Goal: Transaction & Acquisition: Download file/media

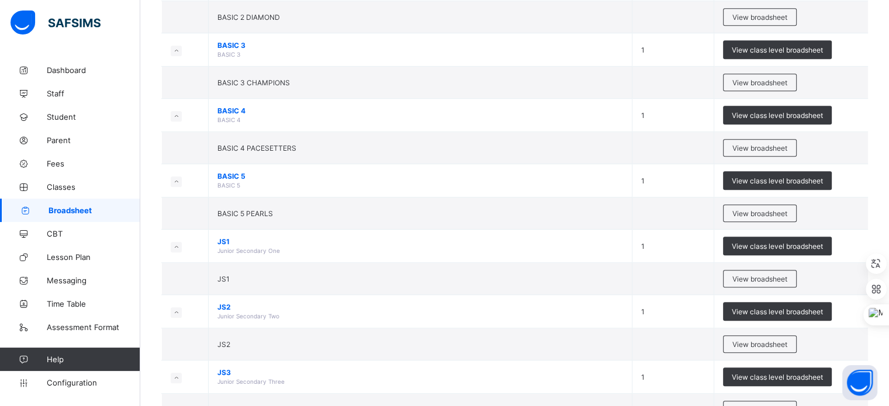
scroll to position [561, 0]
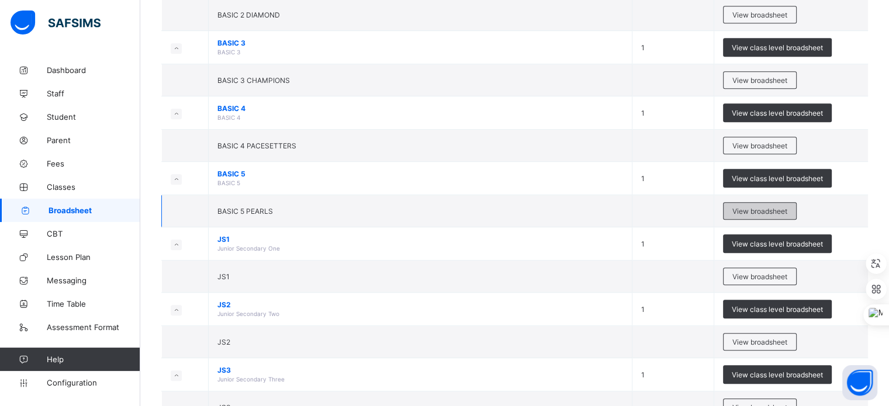
click at [756, 207] on span "View broadsheet" at bounding box center [760, 211] width 55 height 9
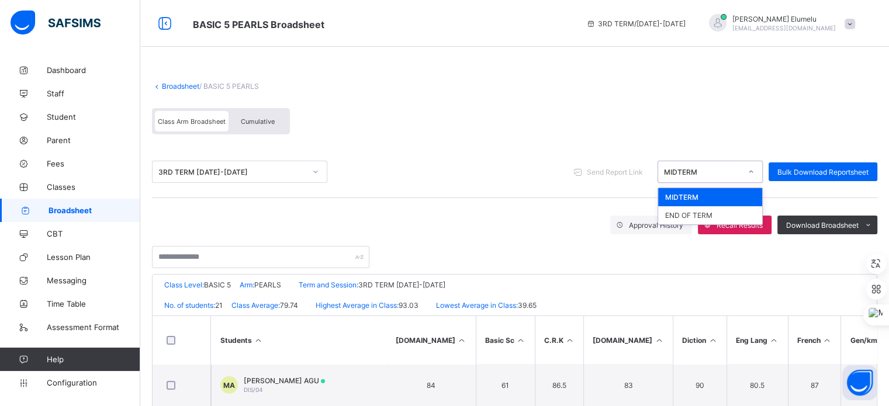
click at [692, 175] on div "MIDTERM" at bounding box center [702, 172] width 77 height 9
click at [698, 208] on div "END OF TERM" at bounding box center [710, 215] width 104 height 18
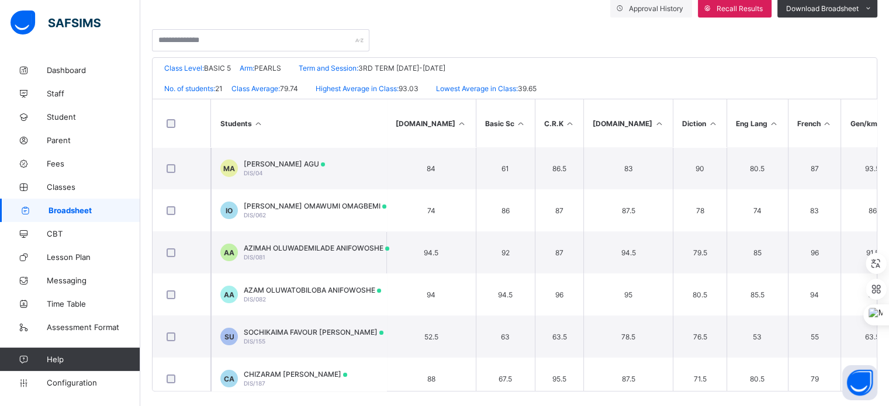
scroll to position [226, 0]
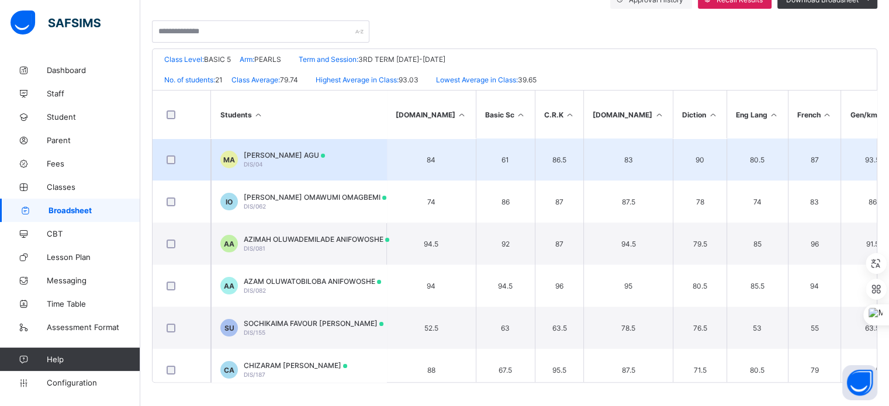
click at [268, 161] on div "MICHAEL CHIKAMSO AGU DIS/04" at bounding box center [284, 160] width 81 height 18
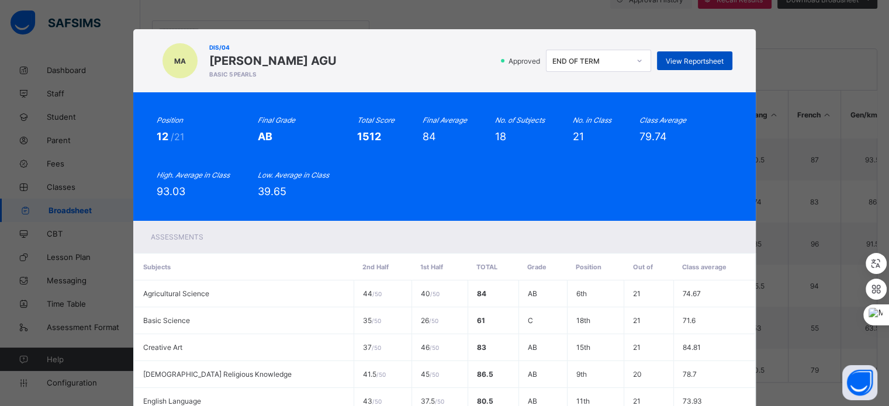
click at [701, 63] on span "View Reportsheet" at bounding box center [695, 61] width 58 height 9
click at [489, 56] on div "Approved END OF TERM View Reportsheet" at bounding box center [538, 61] width 390 height 22
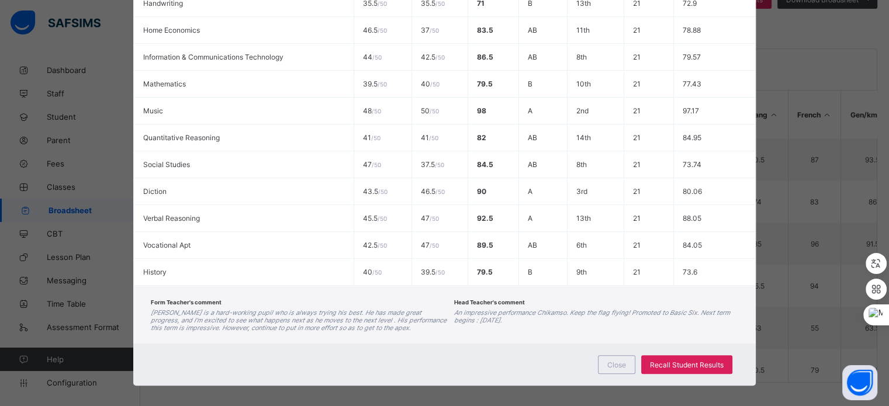
scroll to position [488, 0]
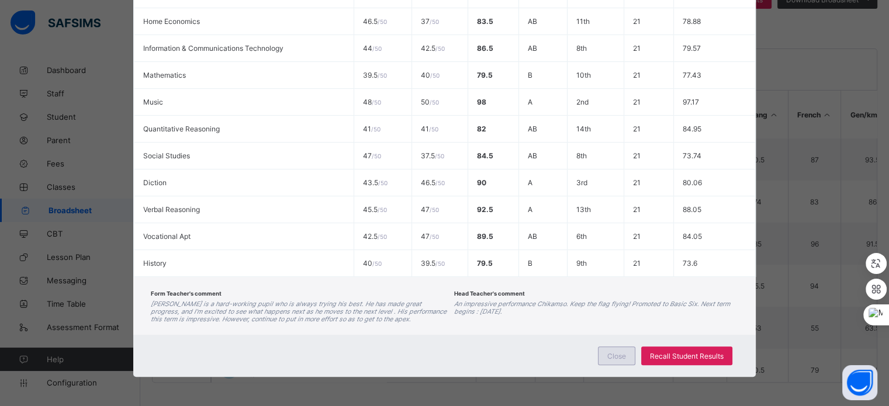
click at [613, 357] on span "Close" at bounding box center [617, 356] width 19 height 9
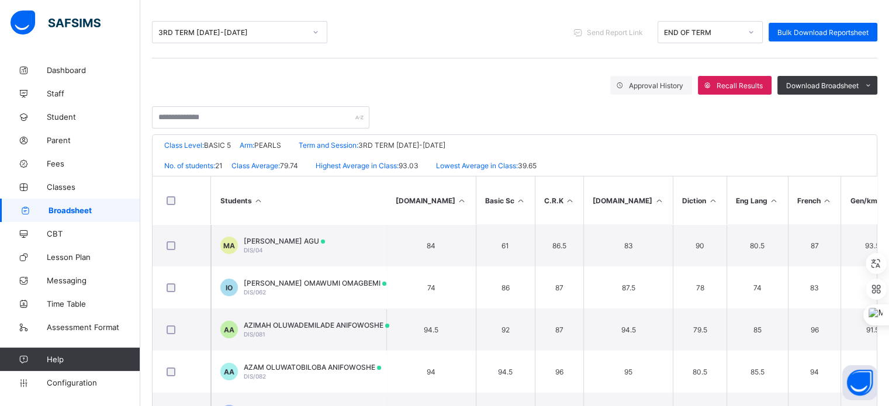
scroll to position [39, 0]
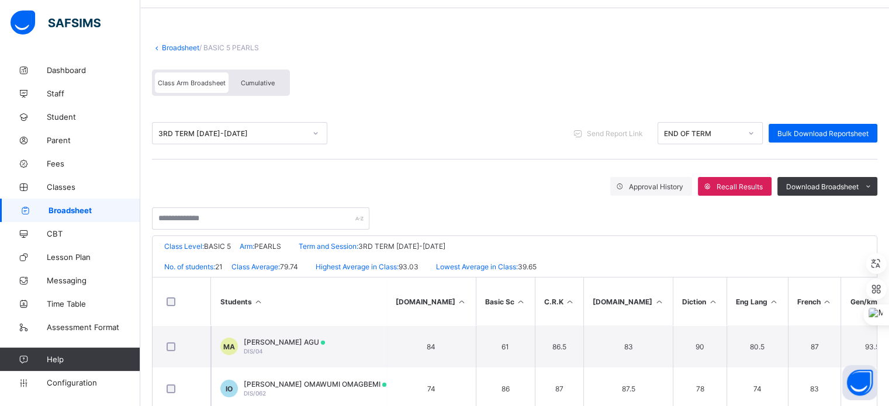
click at [178, 50] on link "Broadsheet" at bounding box center [180, 47] width 37 height 9
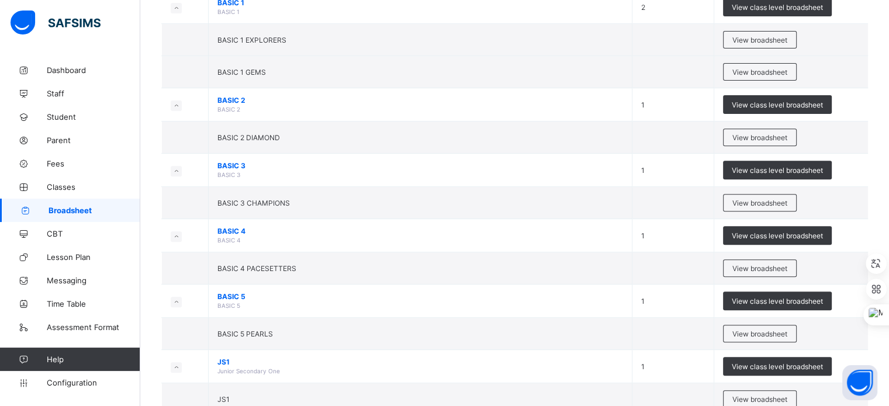
scroll to position [444, 0]
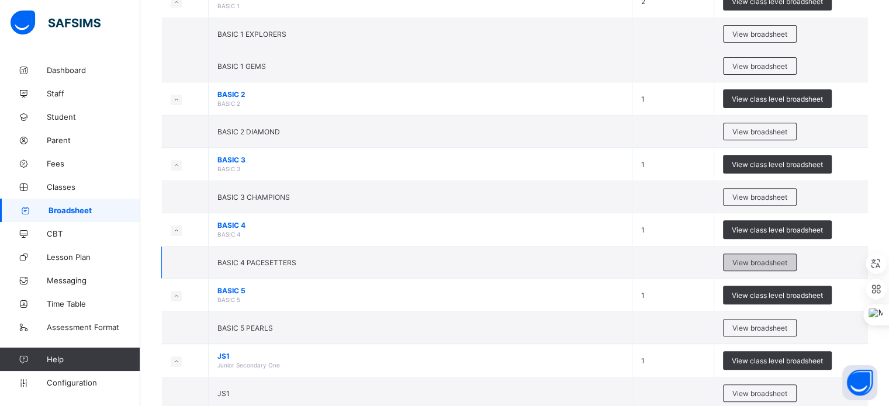
click at [771, 256] on div "View broadsheet" at bounding box center [760, 263] width 74 height 18
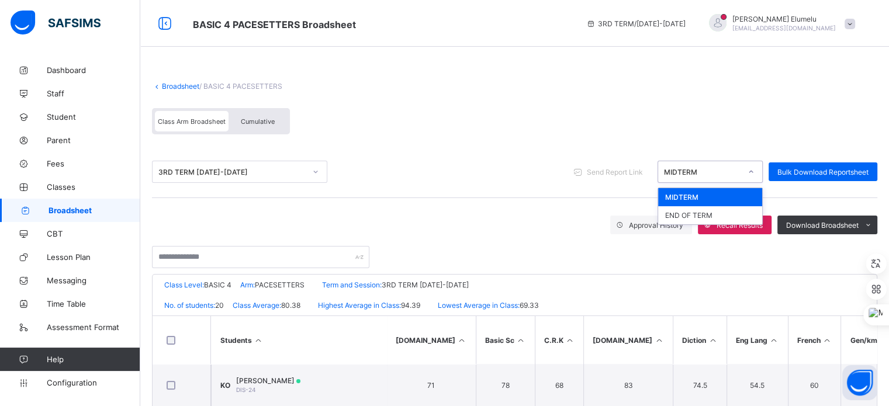
click at [732, 167] on div "MIDTERM" at bounding box center [699, 172] width 82 height 16
click at [716, 213] on div "END OF TERM" at bounding box center [710, 215] width 104 height 18
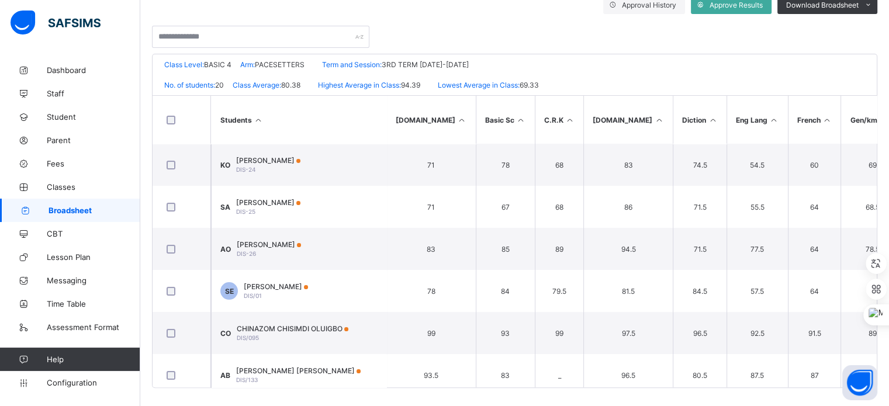
scroll to position [226, 0]
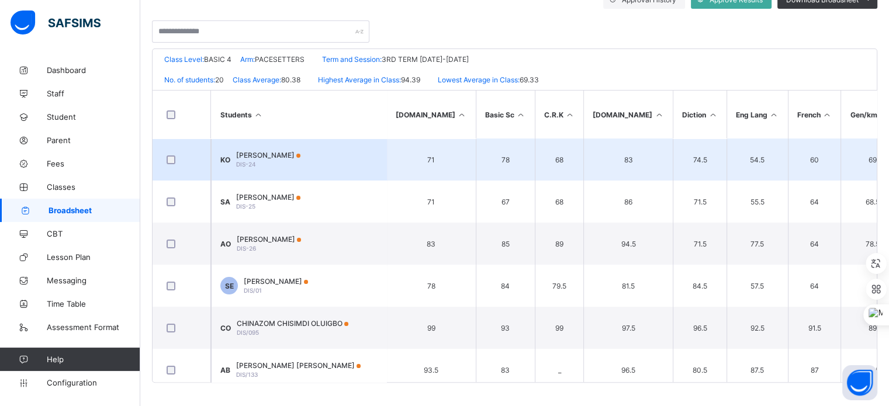
click at [304, 168] on td "KO KOSI OKOLIE DIS-24" at bounding box center [298, 160] width 175 height 42
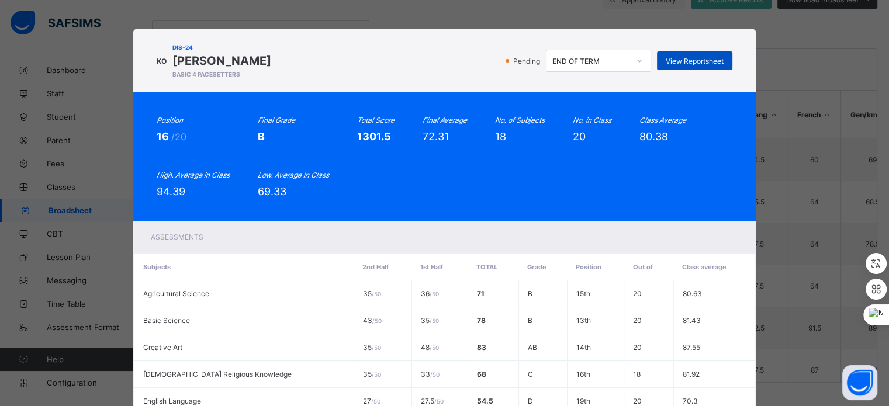
click at [687, 63] on span "View Reportsheet" at bounding box center [695, 61] width 58 height 9
click at [391, 69] on div "Pending END OF TERM View Reportsheet" at bounding box center [505, 61] width 456 height 22
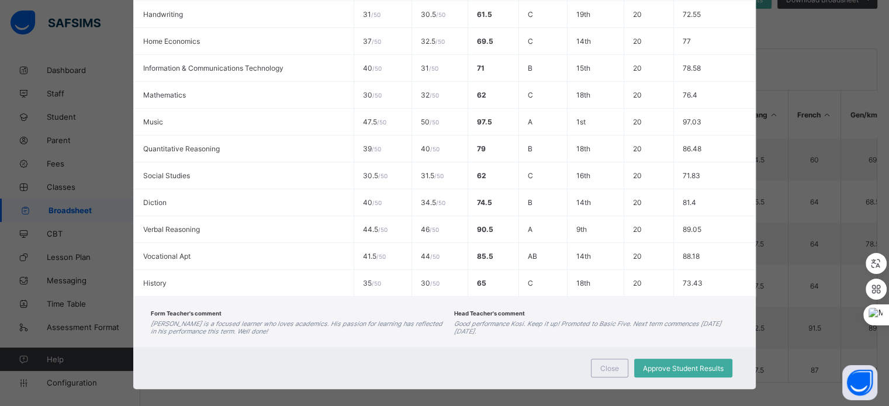
scroll to position [481, 0]
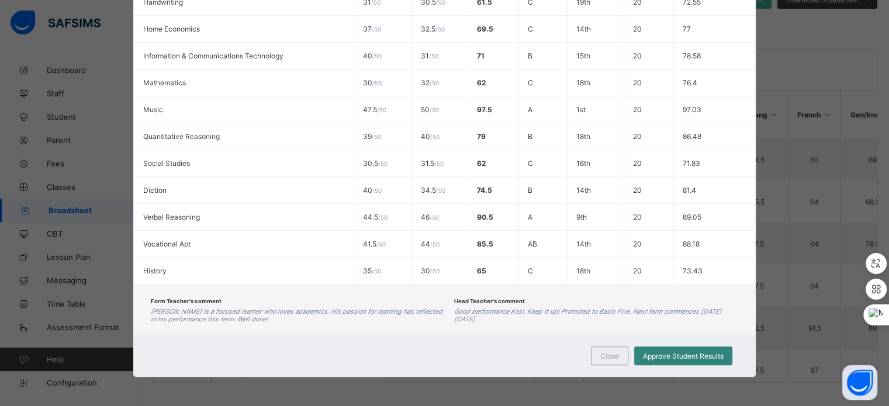
click at [651, 354] on span "Approve Student Results" at bounding box center [683, 356] width 81 height 9
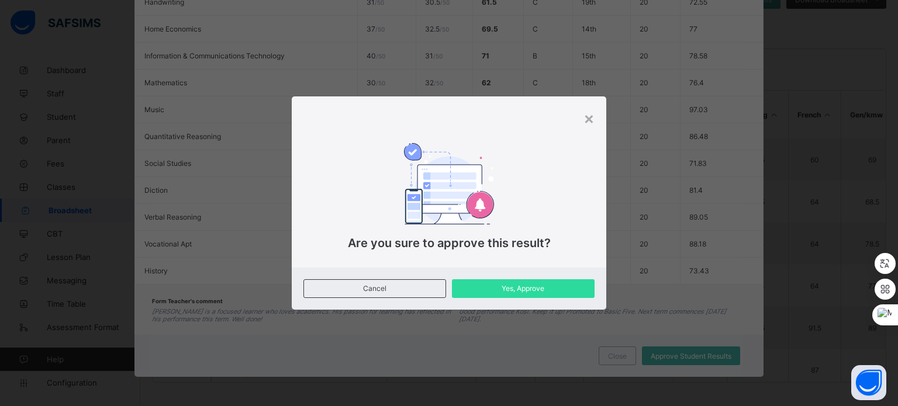
drag, startPoint x: 416, startPoint y: 292, endPoint x: 453, endPoint y: 301, distance: 37.2
click at [416, 292] on span "Cancel" at bounding box center [375, 288] width 124 height 9
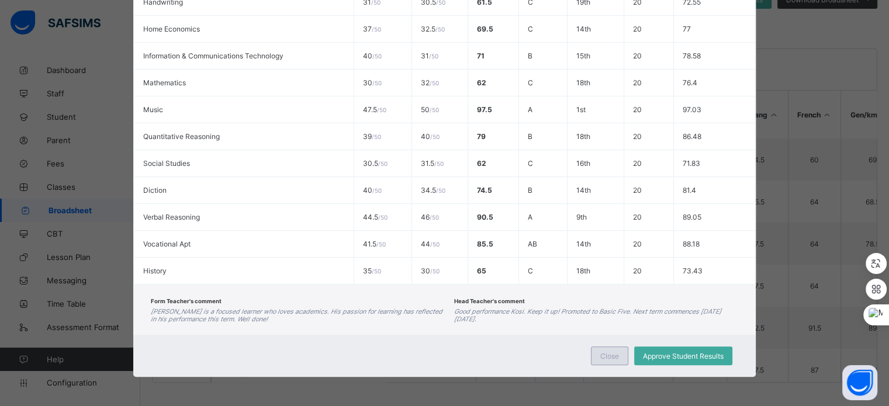
click at [605, 353] on span "Close" at bounding box center [610, 356] width 19 height 9
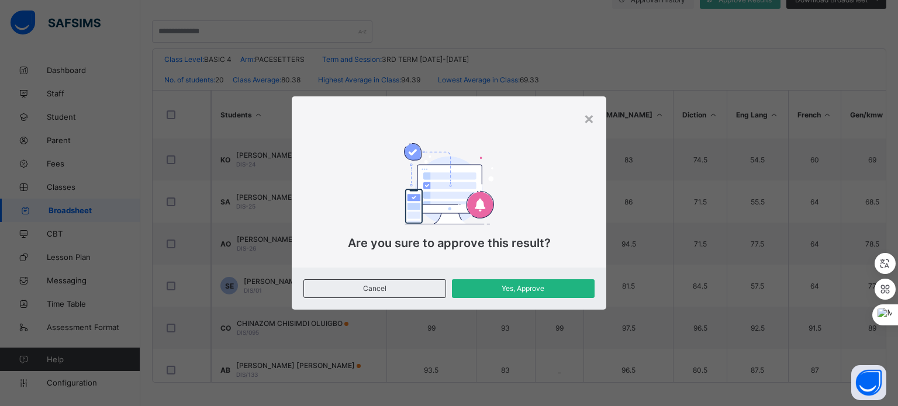
click at [513, 295] on div "Yes, Approve" at bounding box center [523, 289] width 143 height 19
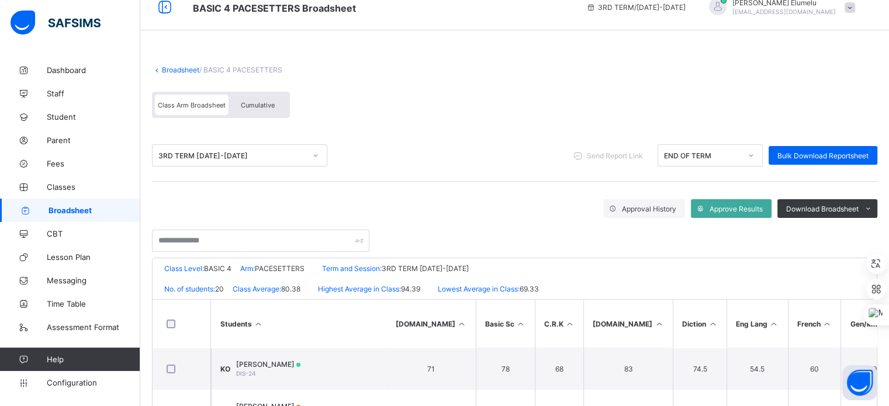
scroll to position [15, 0]
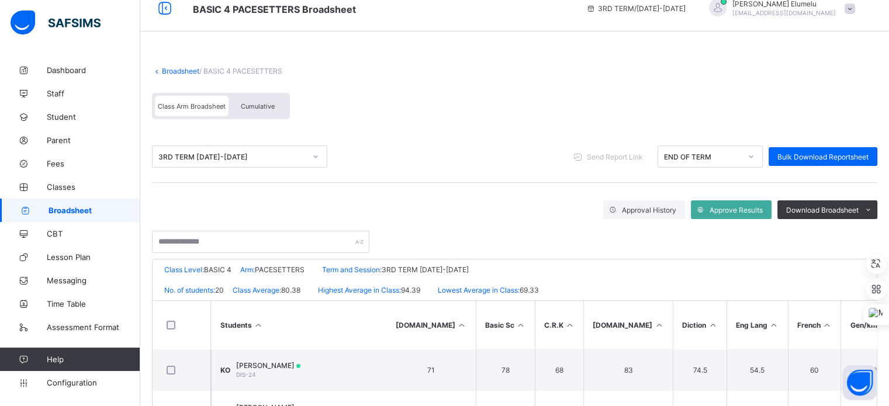
click at [162, 68] on link "Broadsheet" at bounding box center [180, 71] width 37 height 9
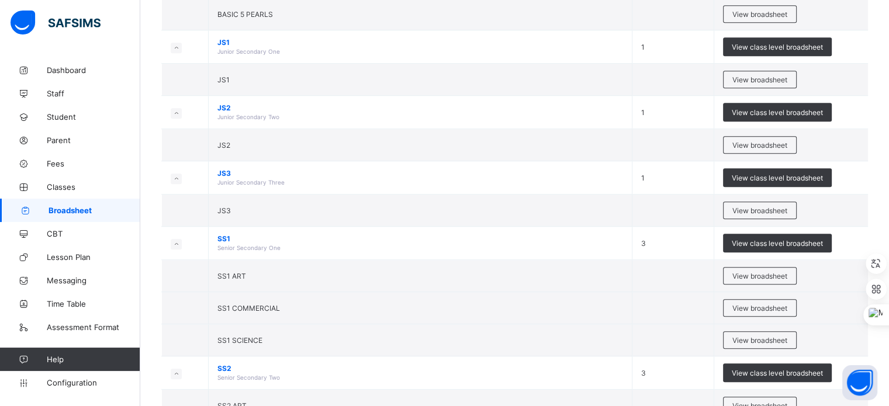
scroll to position [749, 0]
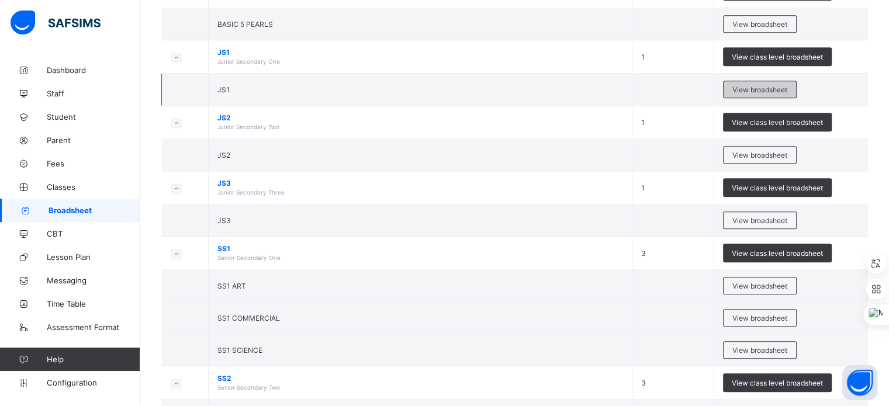
click at [766, 89] on span "View broadsheet" at bounding box center [760, 89] width 55 height 9
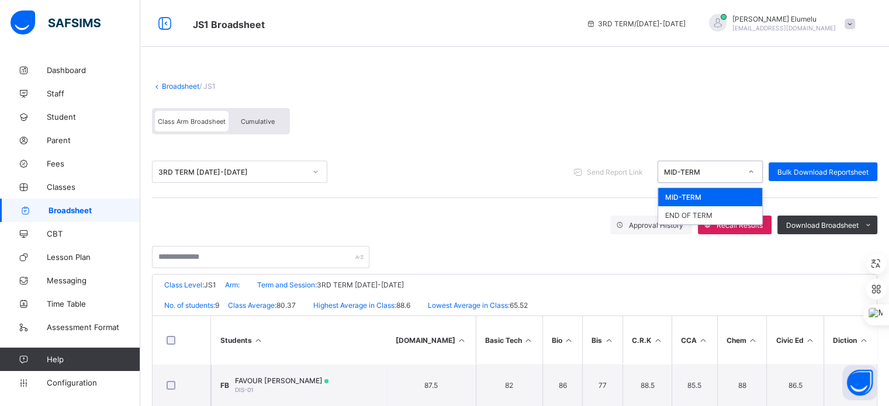
click at [699, 164] on div "MID-TERM" at bounding box center [699, 172] width 82 height 16
click at [687, 212] on div "END OF TERM" at bounding box center [710, 215] width 104 height 18
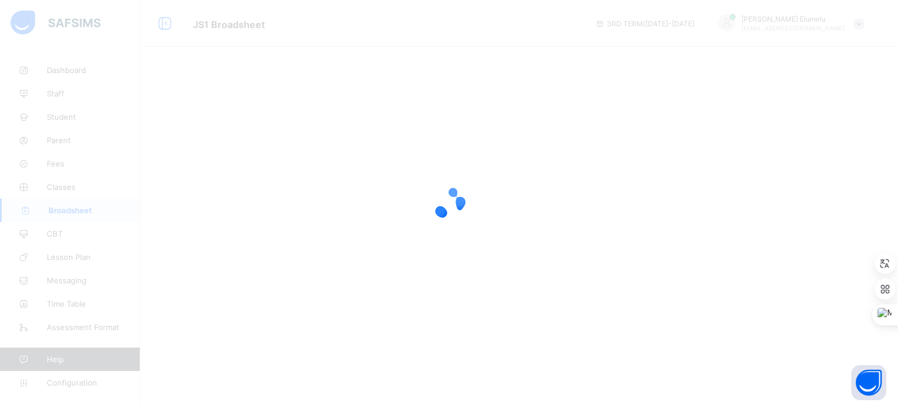
click at [474, 230] on div at bounding box center [449, 203] width 898 height 406
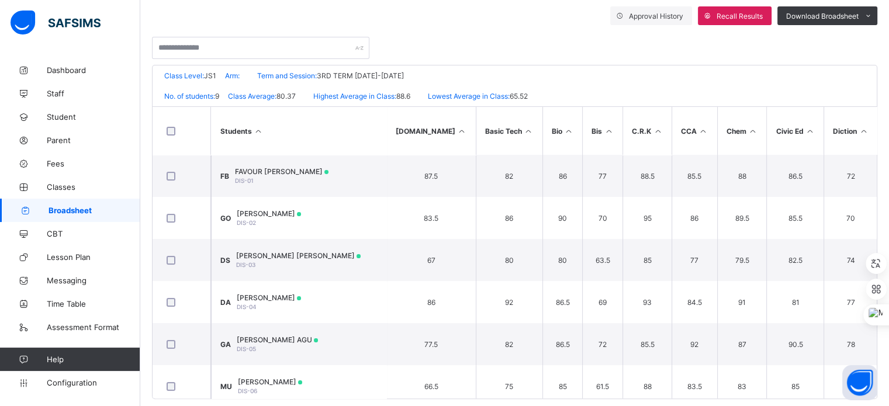
scroll to position [226, 0]
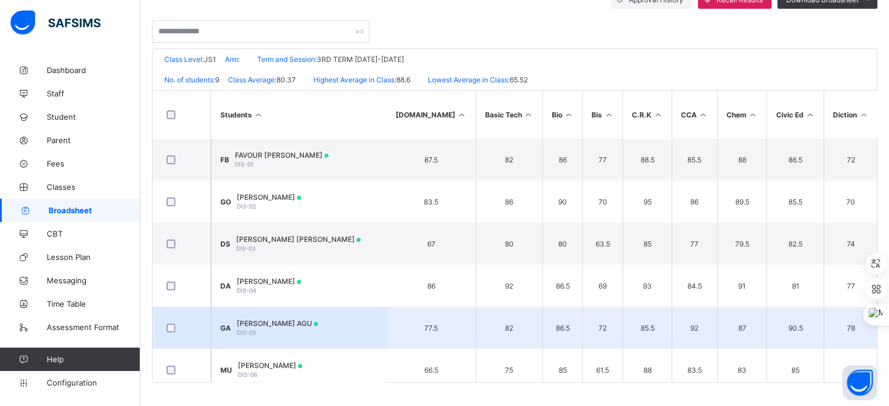
click at [292, 322] on span "GABRIELLA CHIZITEREM AGU" at bounding box center [277, 323] width 81 height 9
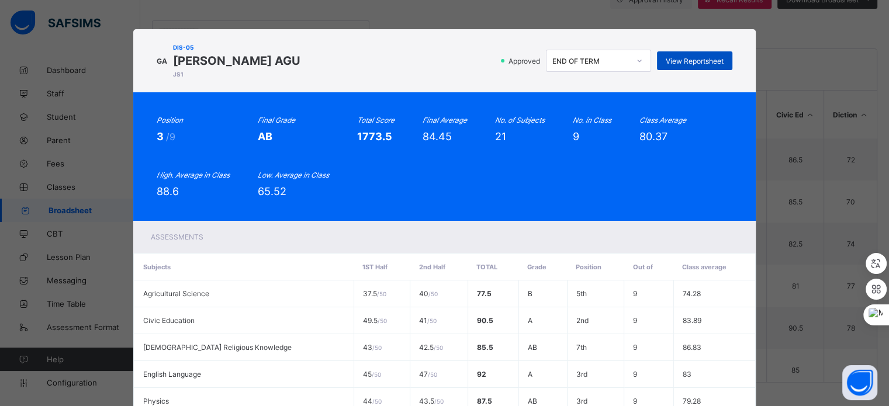
click at [676, 68] on div "View Reportsheet" at bounding box center [694, 60] width 75 height 19
click at [384, 72] on div "GA DIS-05 GABRIELLA CHIZITEREM AGU JS1 Approved END OF TERM View Reportsheet" at bounding box center [445, 61] width 576 height 40
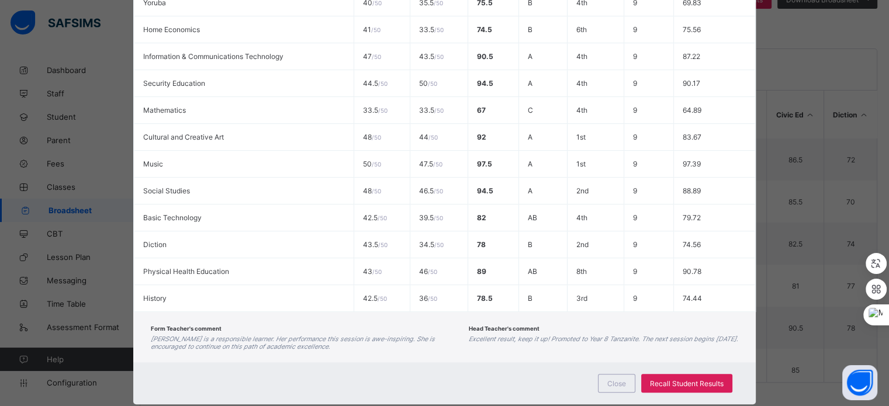
scroll to position [538, 0]
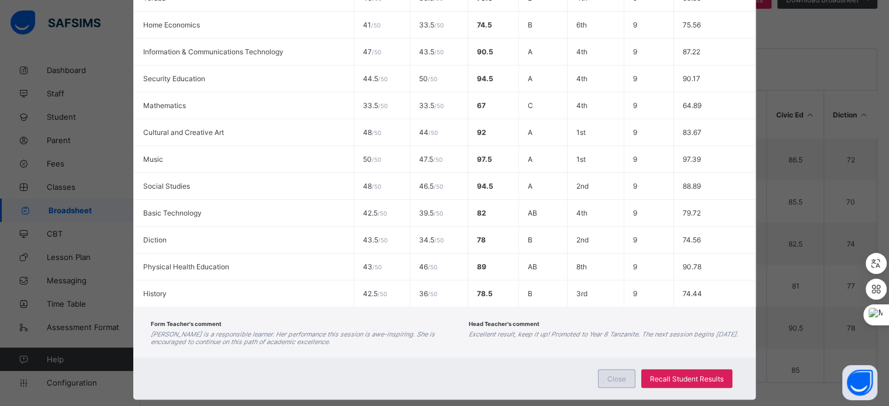
click at [612, 382] on span "Close" at bounding box center [617, 379] width 19 height 9
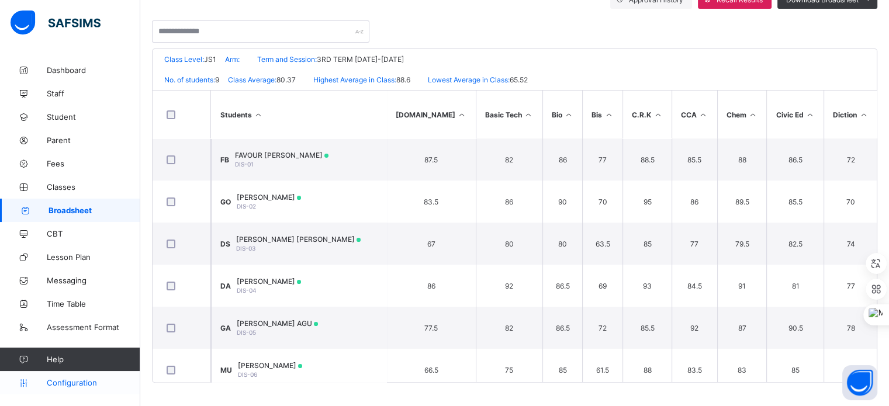
click at [89, 379] on span "Configuration" at bounding box center [93, 382] width 93 height 9
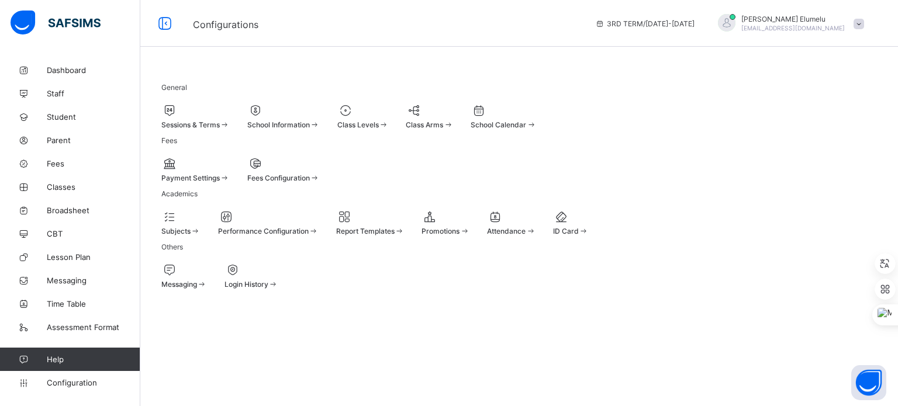
click at [208, 123] on span "Sessions & Terms" at bounding box center [190, 124] width 58 height 9
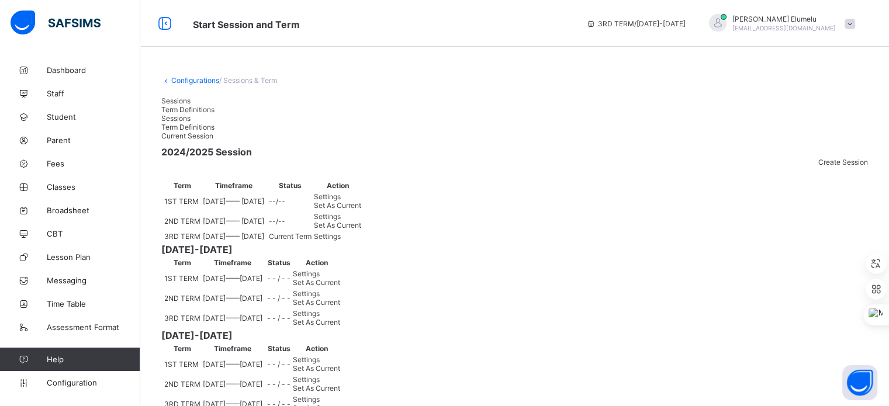
click at [361, 230] on span "Set As Current" at bounding box center [337, 225] width 47 height 9
click at [68, 212] on span "Broadsheet" at bounding box center [94, 210] width 94 height 9
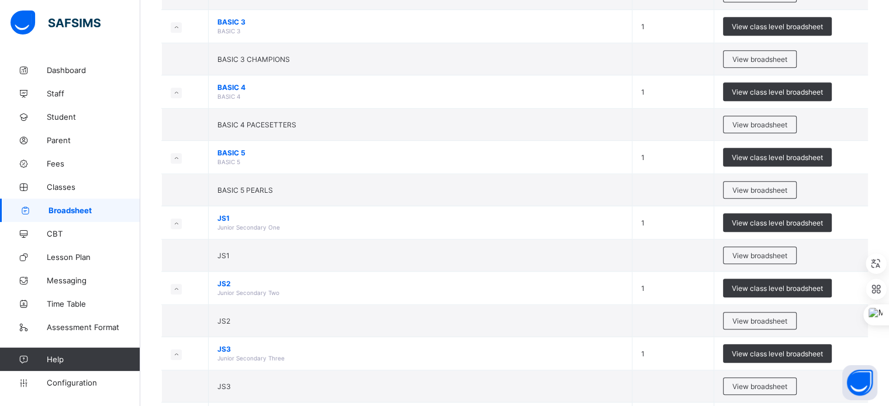
scroll to position [632, 0]
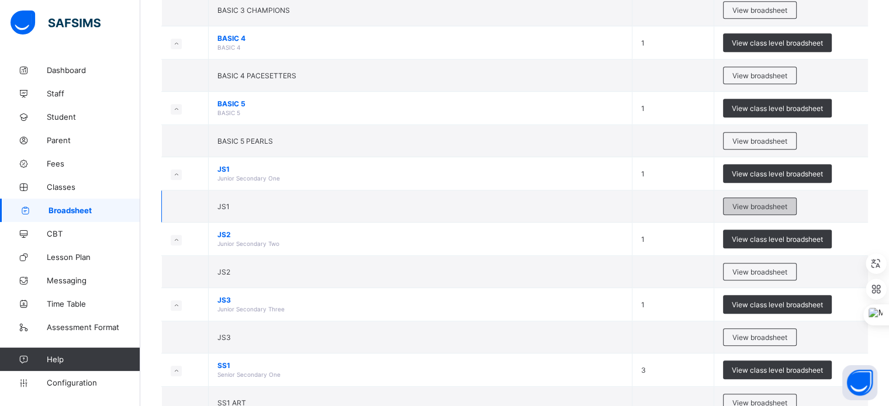
click at [744, 202] on span "View broadsheet" at bounding box center [760, 206] width 55 height 9
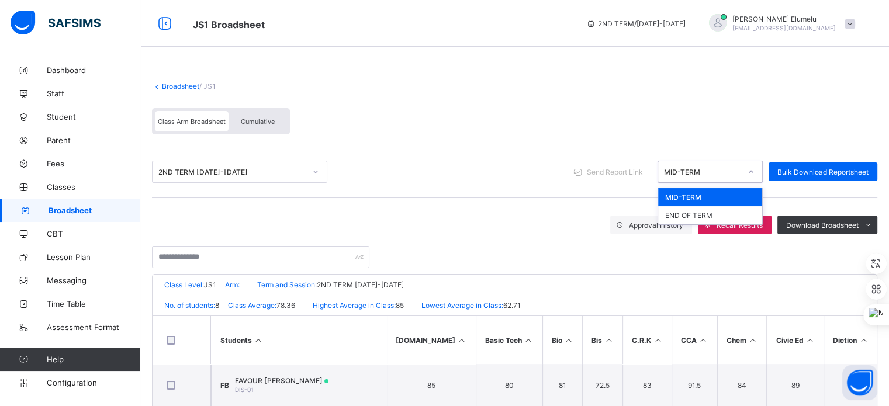
click at [720, 168] on div "MID-TERM" at bounding box center [702, 172] width 77 height 9
click at [713, 218] on div "END OF TERM" at bounding box center [710, 215] width 104 height 18
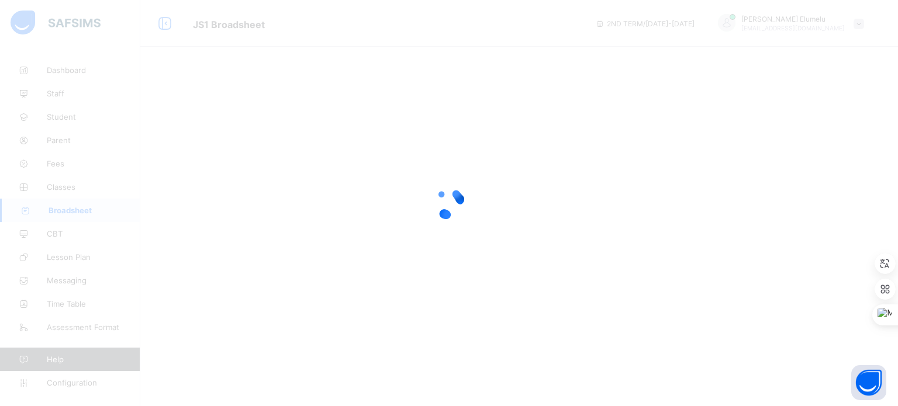
click at [713, 218] on div at bounding box center [449, 203] width 898 height 406
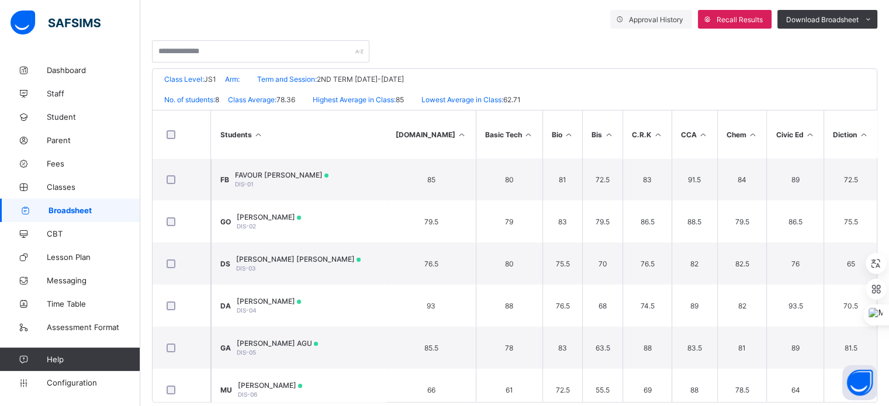
scroll to position [226, 0]
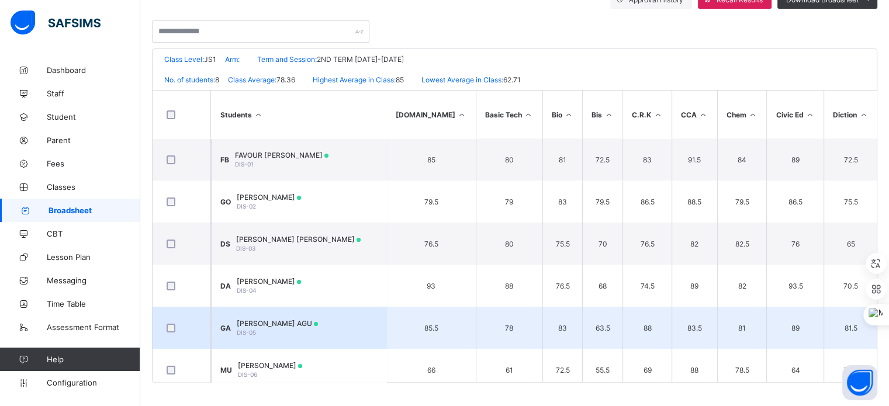
click at [264, 325] on span "GABRIELLA CHIZITEREM AGU" at bounding box center [277, 323] width 81 height 9
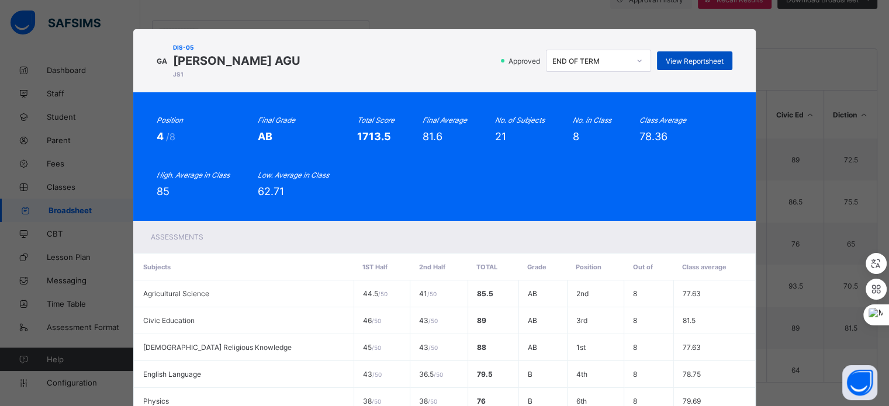
click at [685, 63] on span "View Reportsheet" at bounding box center [695, 61] width 58 height 9
click at [418, 76] on div "GA DIS-05 GABRIELLA CHIZITEREM AGU JS1 Approved END OF TERM View Reportsheet" at bounding box center [445, 61] width 576 height 40
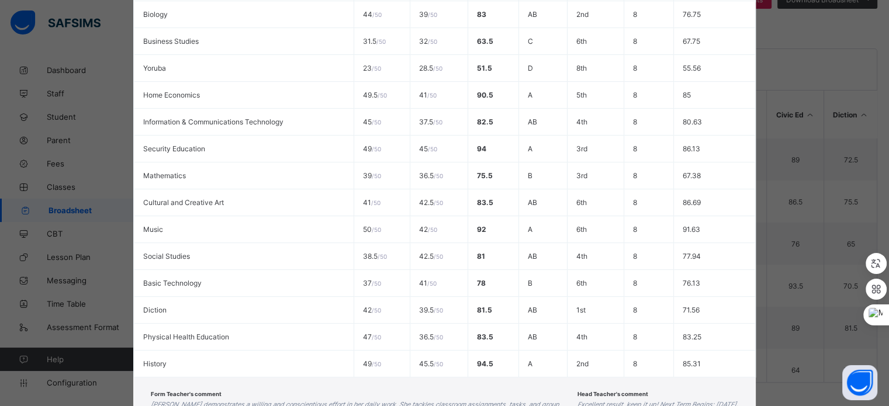
scroll to position [561, 0]
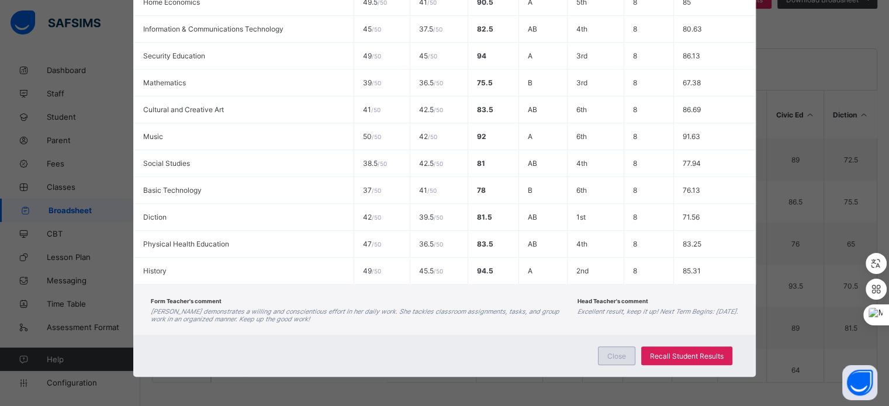
click at [612, 355] on span "Close" at bounding box center [617, 356] width 19 height 9
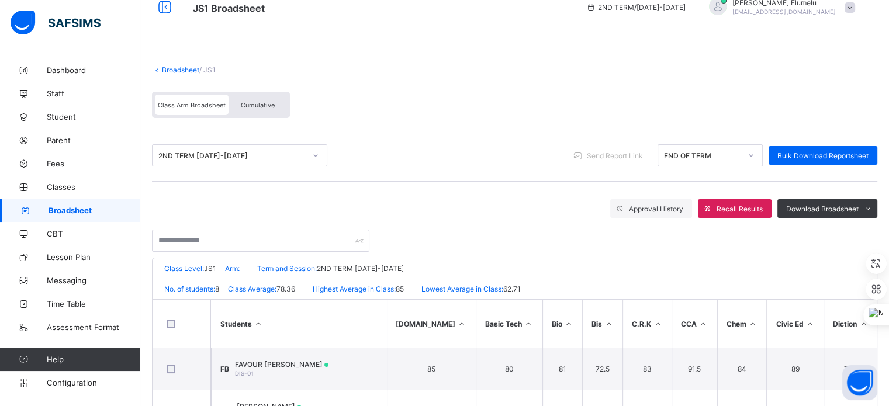
scroll to position [0, 0]
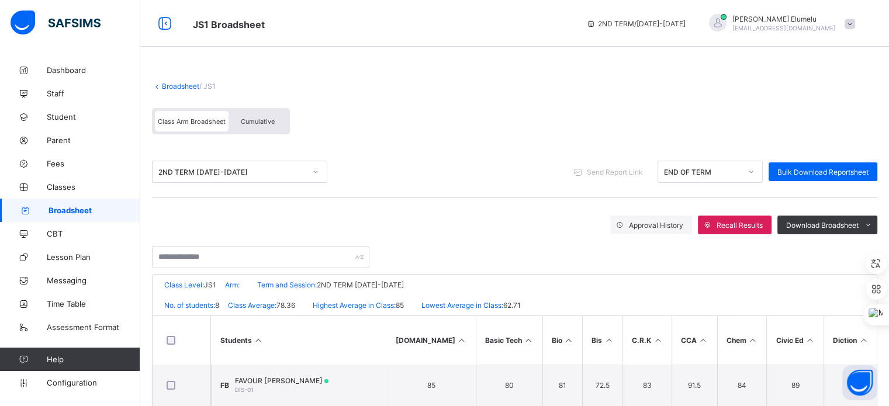
click at [185, 86] on link "Broadsheet" at bounding box center [180, 86] width 37 height 9
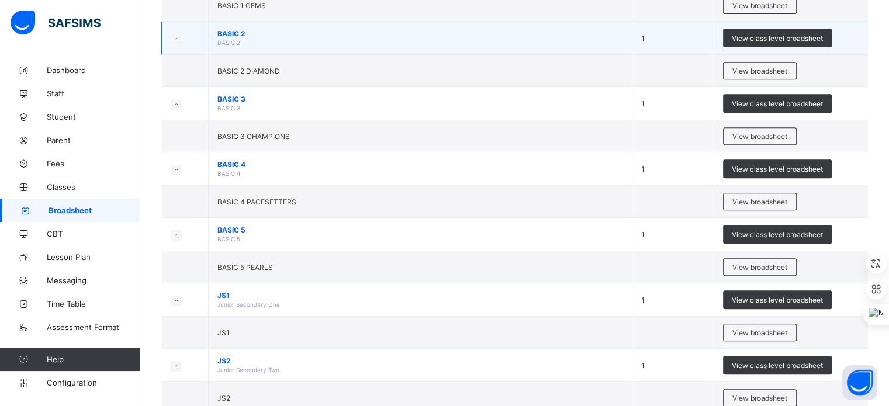
scroll to position [515, 0]
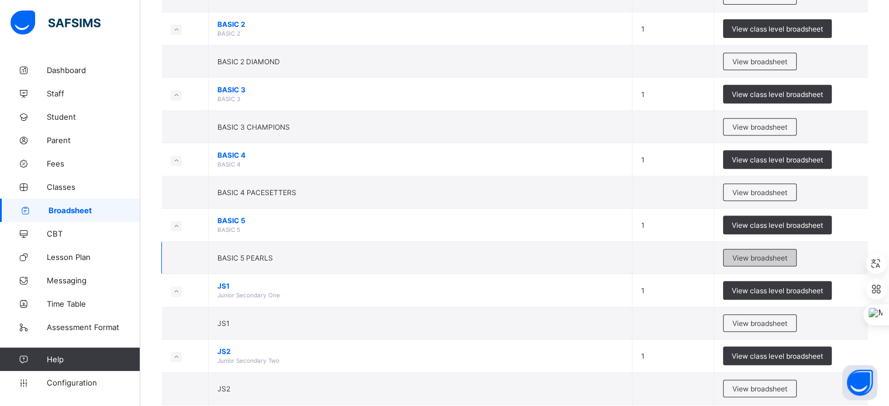
click at [736, 259] on div "View broadsheet" at bounding box center [760, 258] width 74 height 18
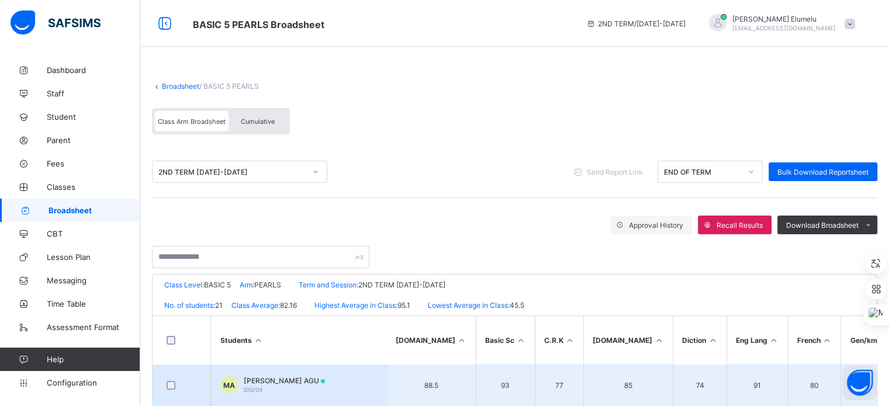
click at [288, 378] on span "[PERSON_NAME] AGU" at bounding box center [284, 381] width 81 height 9
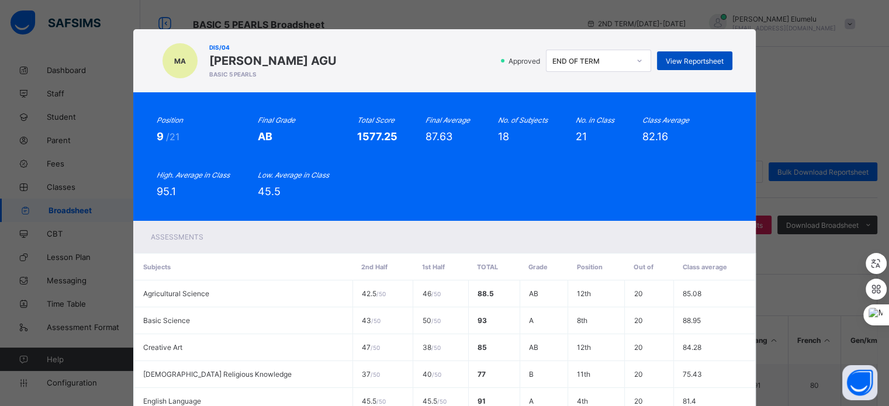
click at [678, 60] on span "View Reportsheet" at bounding box center [695, 61] width 58 height 9
click at [463, 44] on div "MA DIS/04 MICHAEL CHIKAMSO AGU BASIC 5 PEARLS Approved END OF TERM View Reports…" at bounding box center [445, 61] width 576 height 40
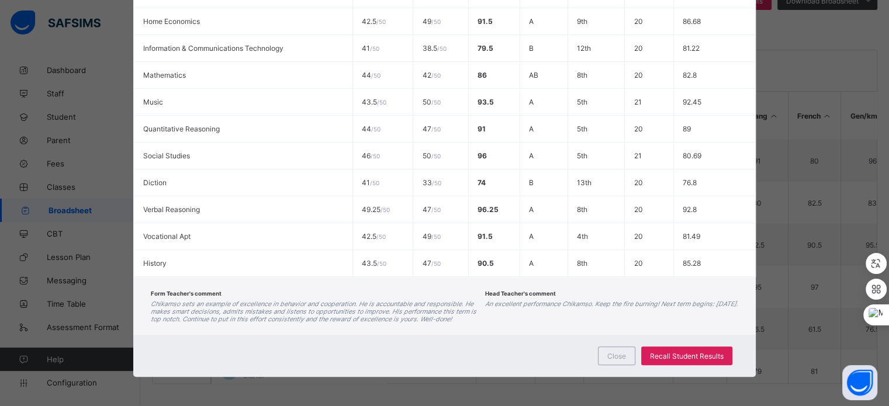
scroll to position [226, 0]
click at [612, 349] on div "Close" at bounding box center [616, 356] width 37 height 19
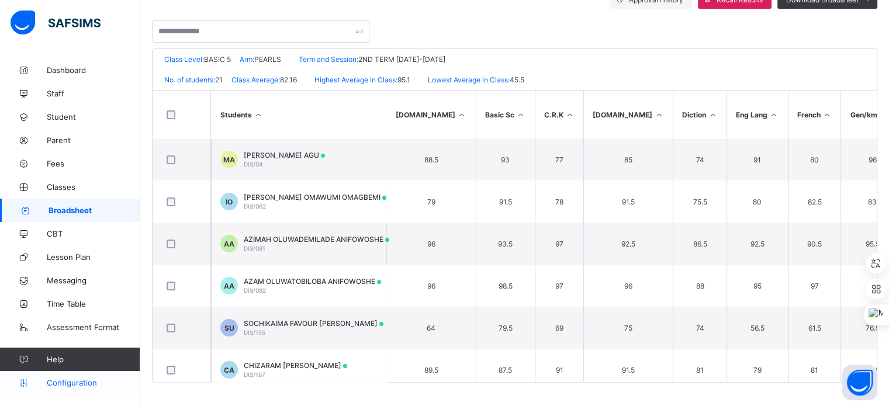
click at [104, 380] on span "Configuration" at bounding box center [93, 382] width 93 height 9
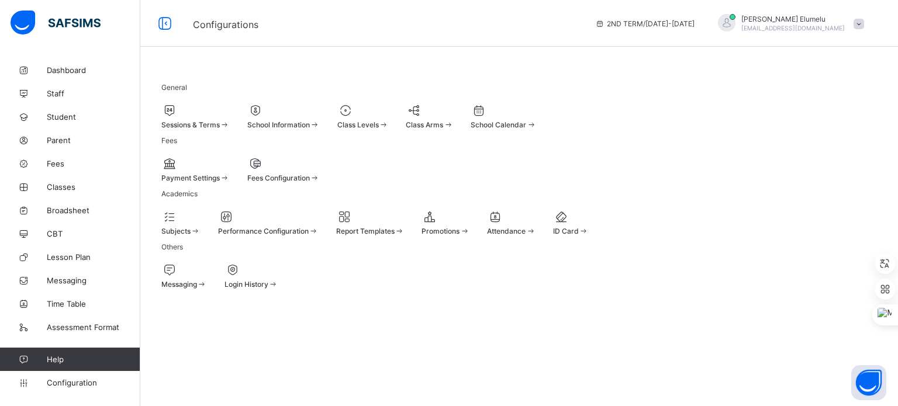
click at [214, 107] on div at bounding box center [195, 111] width 68 height 14
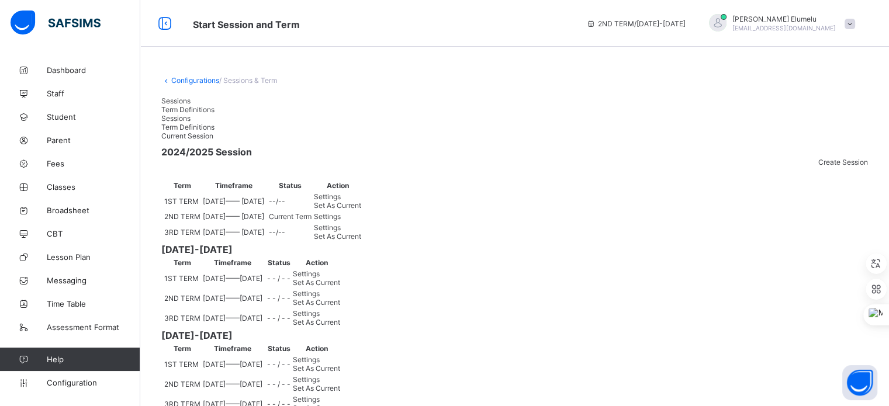
click at [361, 210] on span "Set As Current" at bounding box center [337, 205] width 47 height 9
click at [60, 206] on span "Broadsheet" at bounding box center [94, 210] width 94 height 9
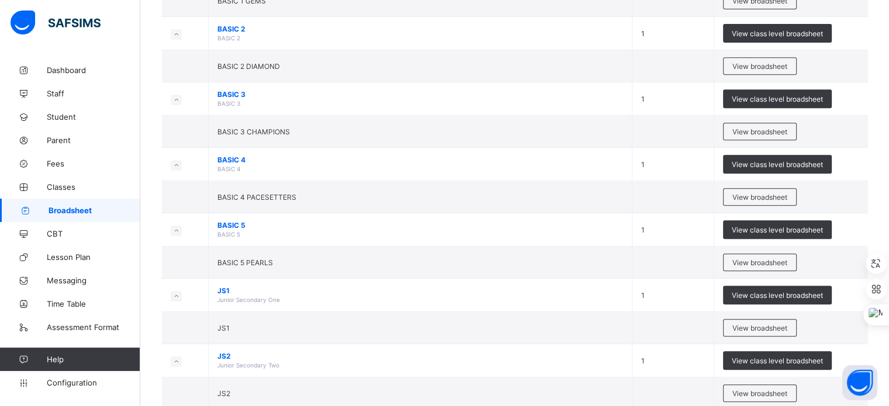
scroll to position [515, 0]
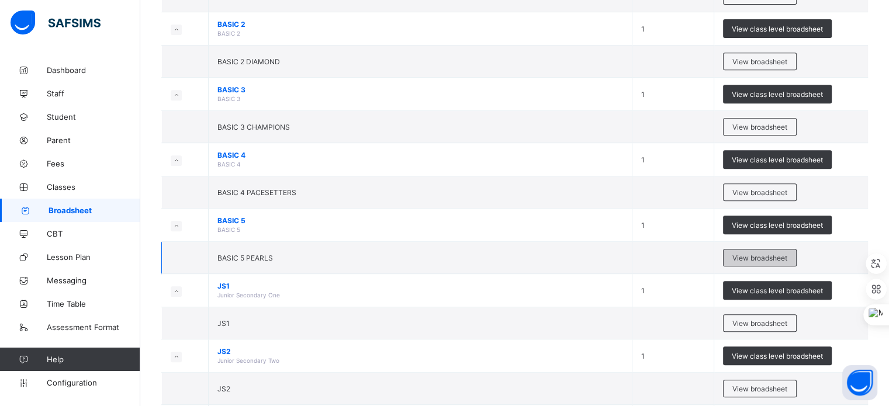
click at [775, 254] on span "View broadsheet" at bounding box center [760, 258] width 55 height 9
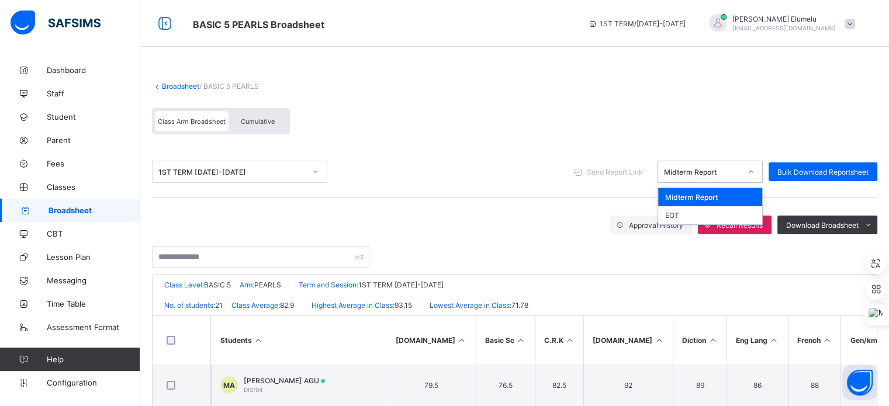
click at [704, 168] on div "Midterm Report" at bounding box center [702, 172] width 77 height 9
click at [686, 222] on div "EOT" at bounding box center [710, 215] width 104 height 18
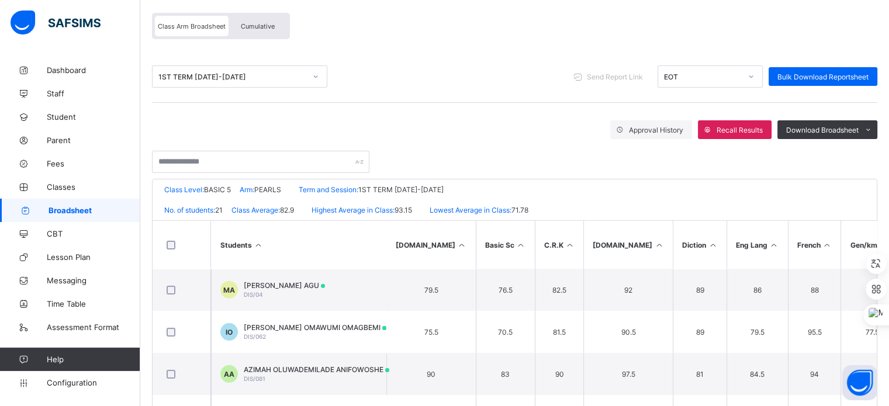
scroll to position [187, 0]
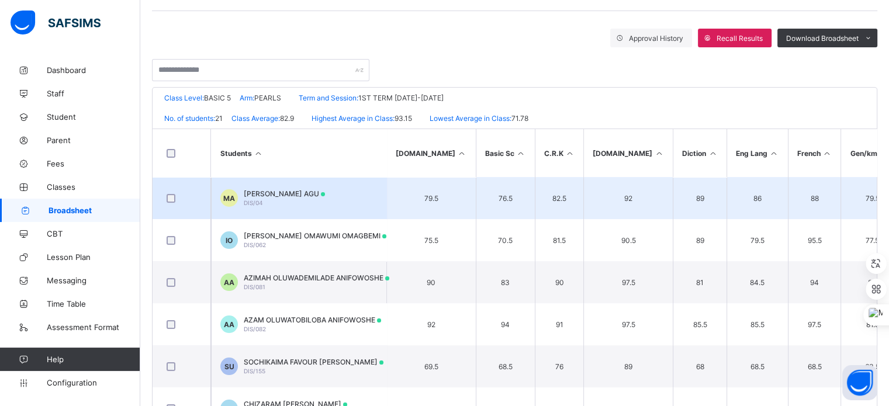
click at [301, 196] on span "[PERSON_NAME] AGU" at bounding box center [284, 193] width 81 height 9
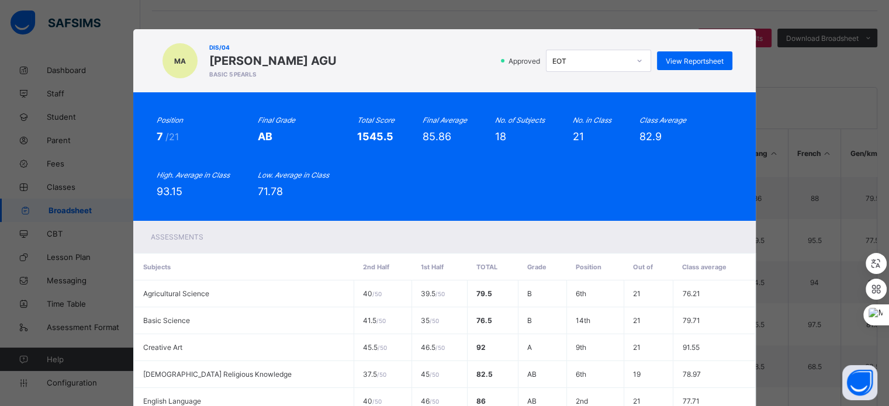
click at [701, 70] on div "Approved EOT View Reportsheet" at bounding box center [538, 61] width 390 height 22
click at [699, 63] on span "View Reportsheet" at bounding box center [695, 61] width 58 height 9
click at [467, 77] on div "MA DIS/04 MICHAEL CHIKAMSO AGU BASIC 5 PEARLS Approved EOT View Reportsheet" at bounding box center [445, 61] width 576 height 40
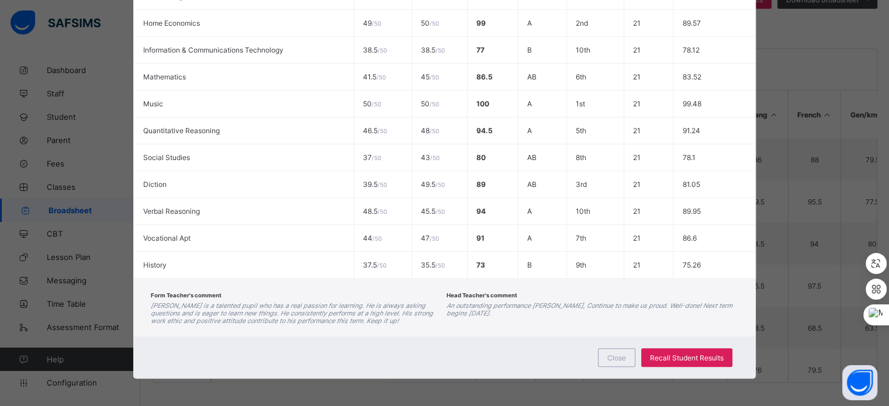
scroll to position [488, 0]
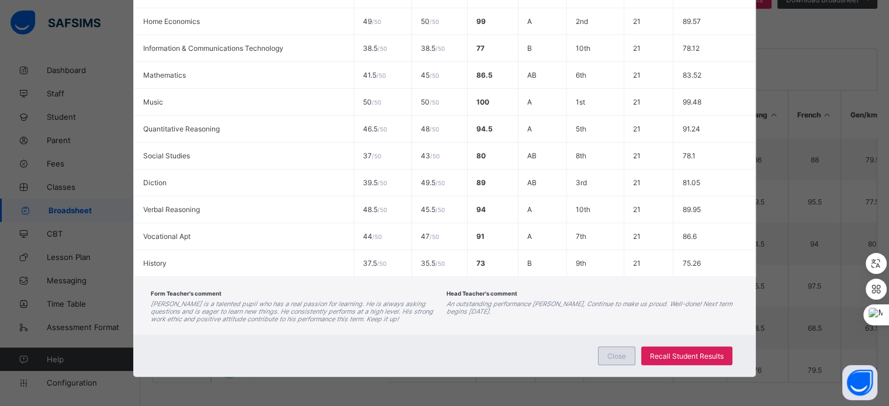
click at [616, 354] on span "Close" at bounding box center [617, 356] width 19 height 9
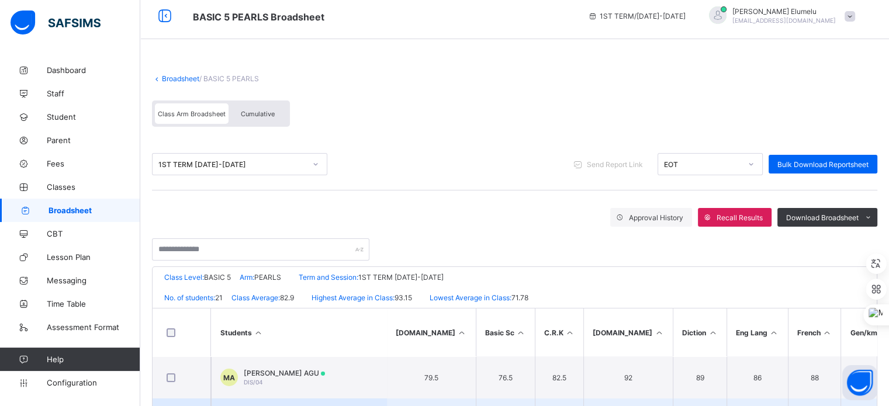
scroll to position [0, 0]
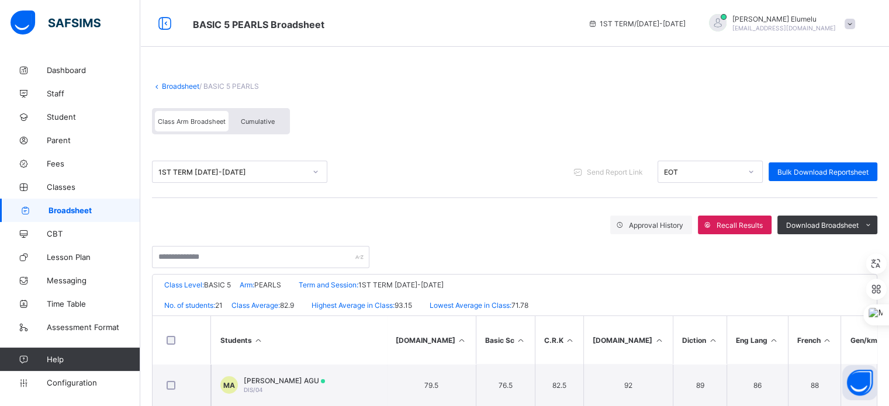
click at [189, 84] on link "Broadsheet" at bounding box center [180, 86] width 37 height 9
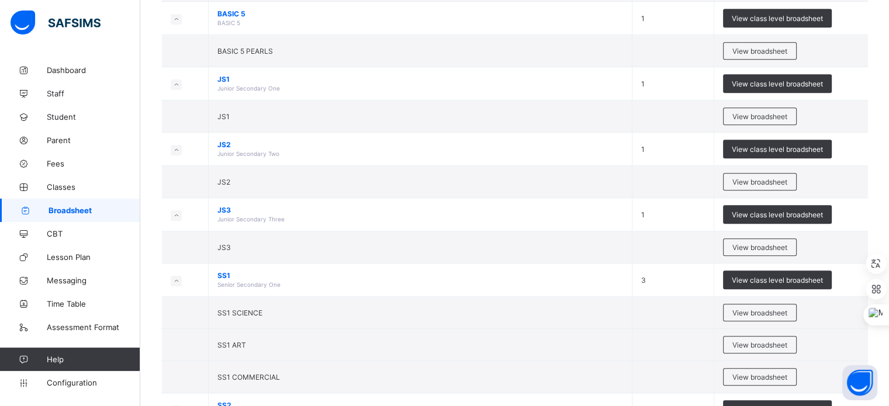
scroll to position [725, 0]
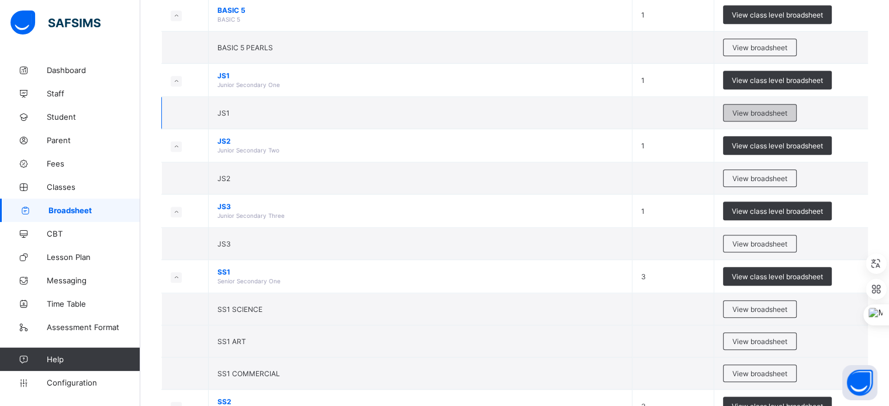
click at [754, 113] on span "View broadsheet" at bounding box center [760, 113] width 55 height 9
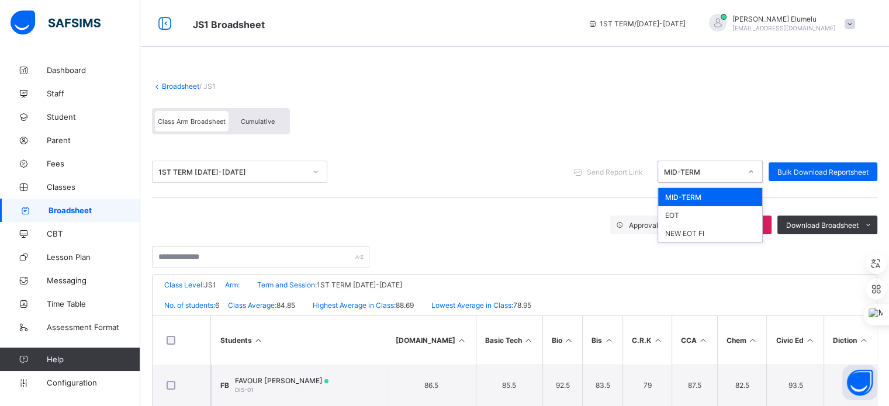
click at [742, 176] on div "MID-TERM" at bounding box center [702, 172] width 77 height 9
click at [716, 218] on div "EOT" at bounding box center [710, 215] width 104 height 18
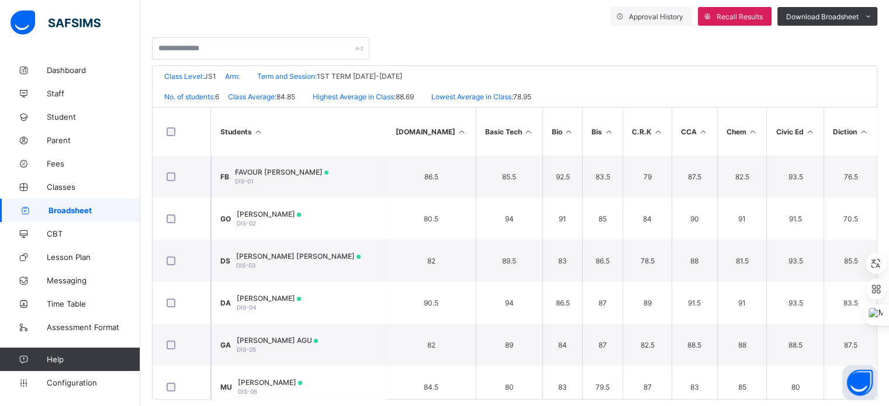
scroll to position [226, 0]
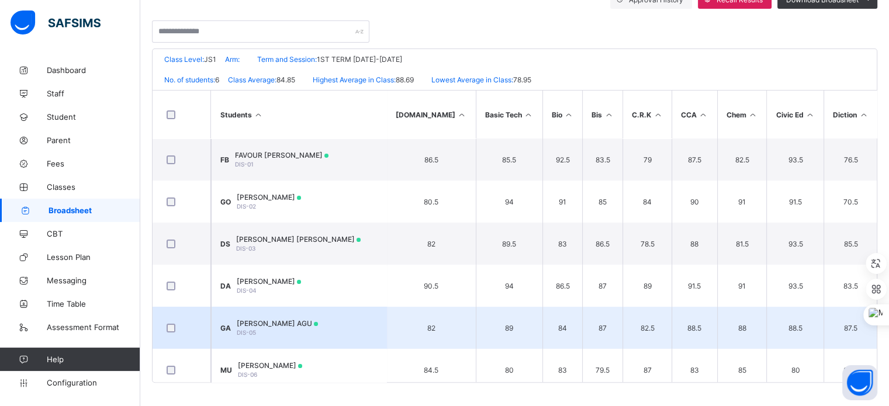
click at [281, 318] on td "GA GABRIELLA CHIZITEREM AGU DIS-05" at bounding box center [298, 328] width 175 height 42
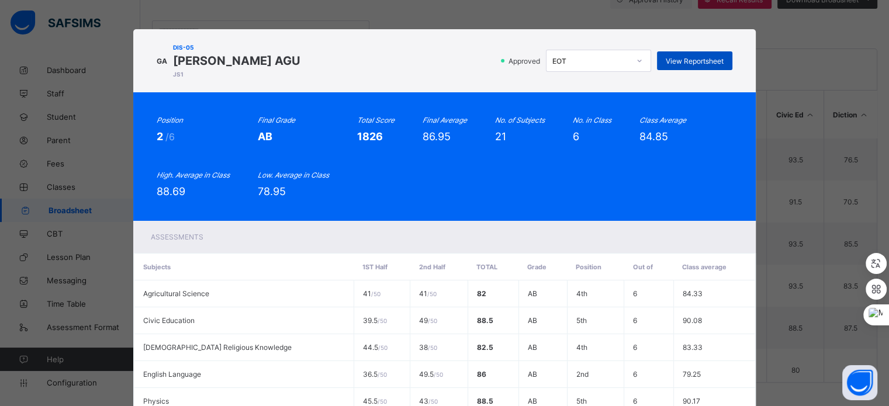
click at [667, 63] on span "View Reportsheet" at bounding box center [695, 61] width 58 height 9
click at [496, 65] on div "Approved EOT View Reportsheet" at bounding box center [519, 61] width 426 height 22
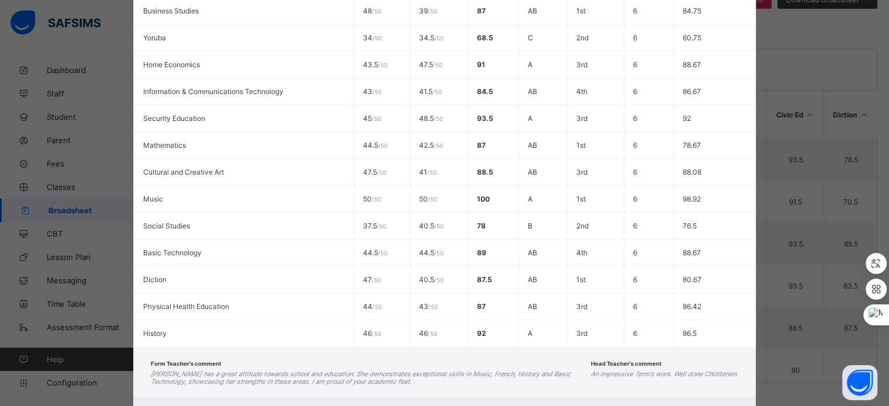
scroll to position [561, 0]
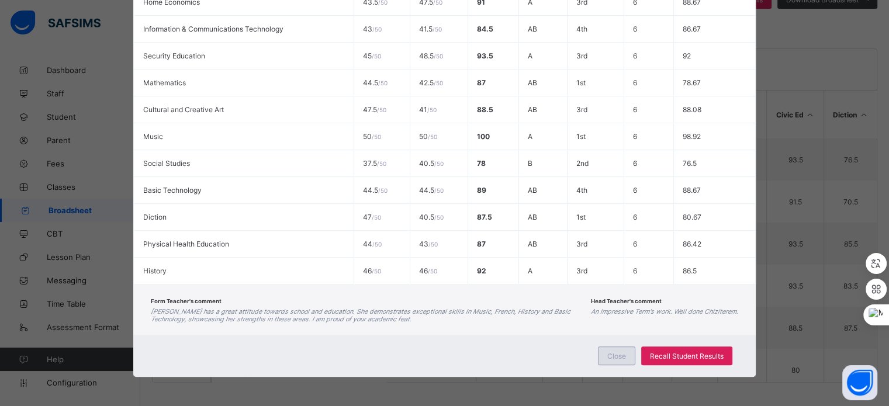
click at [619, 360] on span "Close" at bounding box center [617, 356] width 19 height 9
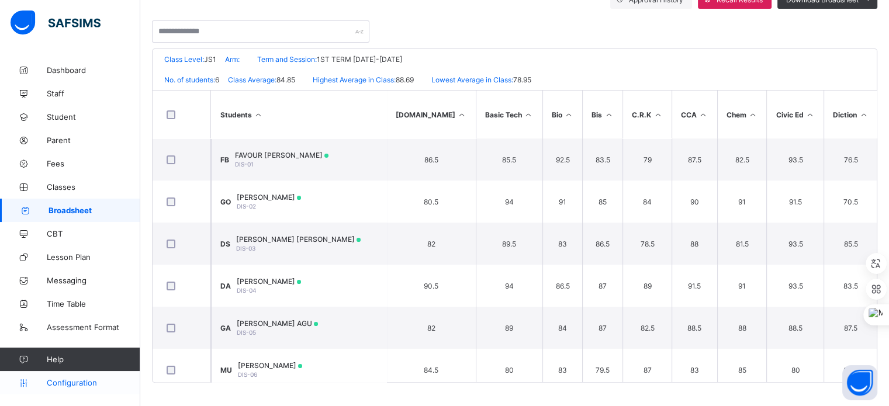
click at [100, 385] on span "Configuration" at bounding box center [93, 382] width 93 height 9
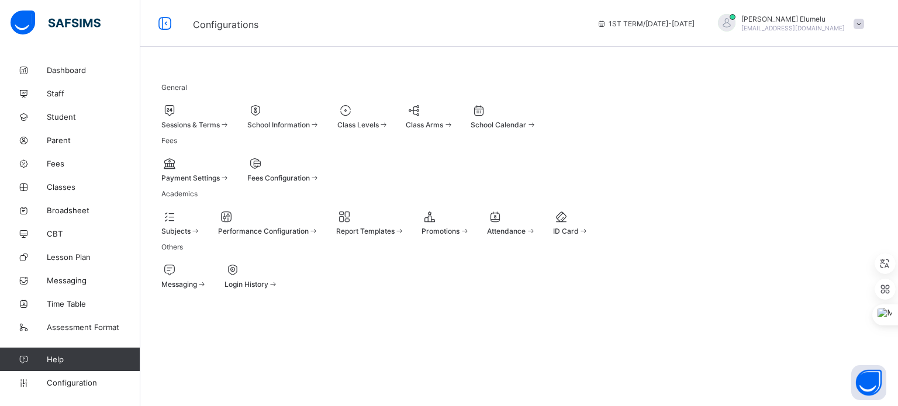
click at [209, 104] on div at bounding box center [195, 111] width 68 height 14
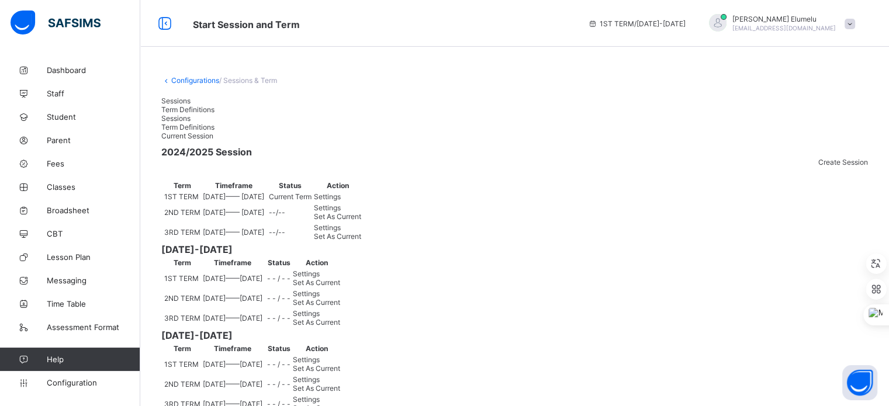
click at [361, 241] on div "Set As Current" at bounding box center [337, 236] width 47 height 9
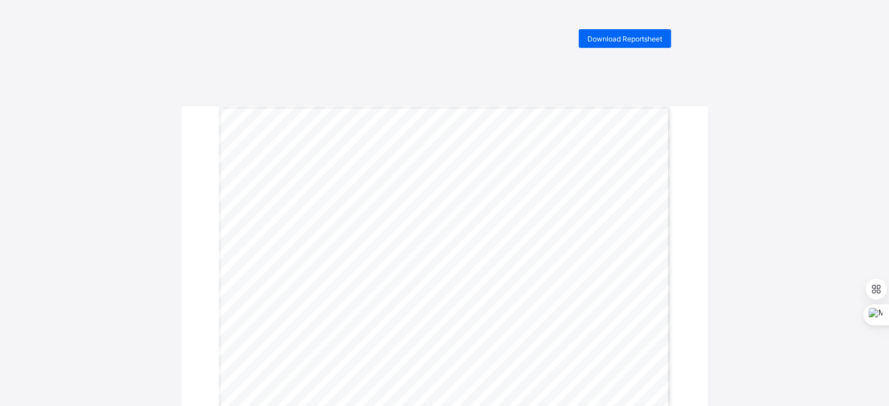
click at [623, 35] on span "Download Reportsheet" at bounding box center [625, 39] width 75 height 9
click at [628, 42] on span "Download Reportsheet" at bounding box center [625, 39] width 75 height 9
click at [639, 36] on span "Download Reportsheet" at bounding box center [625, 39] width 75 height 9
click at [626, 44] on div "Download Reportsheet" at bounding box center [625, 38] width 92 height 19
click at [630, 46] on div "Download Reportsheet" at bounding box center [625, 38] width 92 height 19
